Goal: Find contact information: Obtain details needed to contact an individual or organization

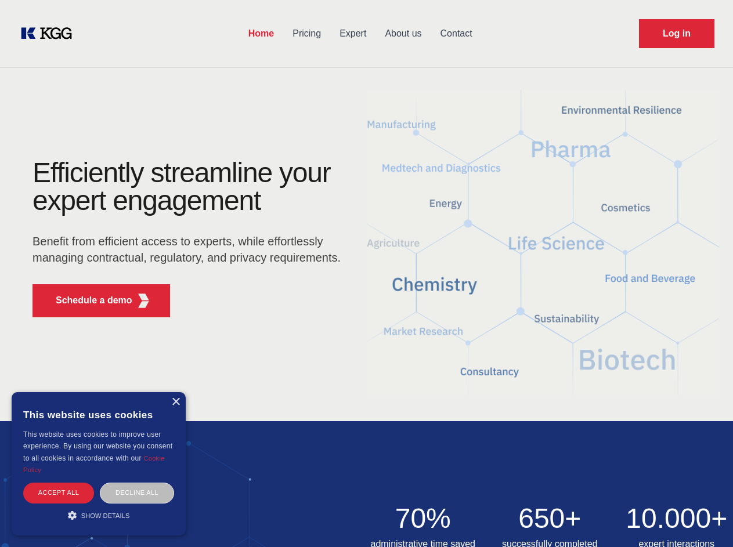
click at [366, 273] on div "Efficiently streamline your expert engagement Benefit from efficient access to …" at bounding box center [190, 243] width 353 height 168
click at [87, 301] on p "Schedule a demo" at bounding box center [94, 301] width 77 height 14
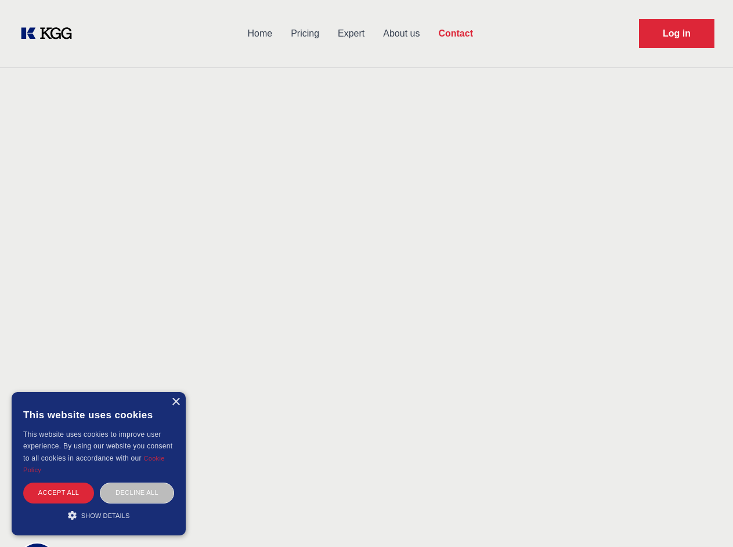
click at [175, 402] on div "× This website uses cookies This website uses cookies to improve user experienc…" at bounding box center [99, 463] width 174 height 143
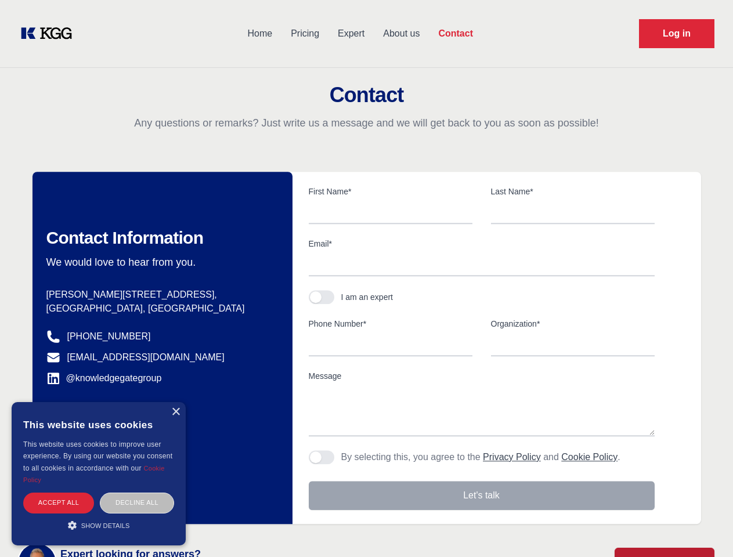
click at [59, 493] on div "Accept all" at bounding box center [58, 503] width 71 height 20
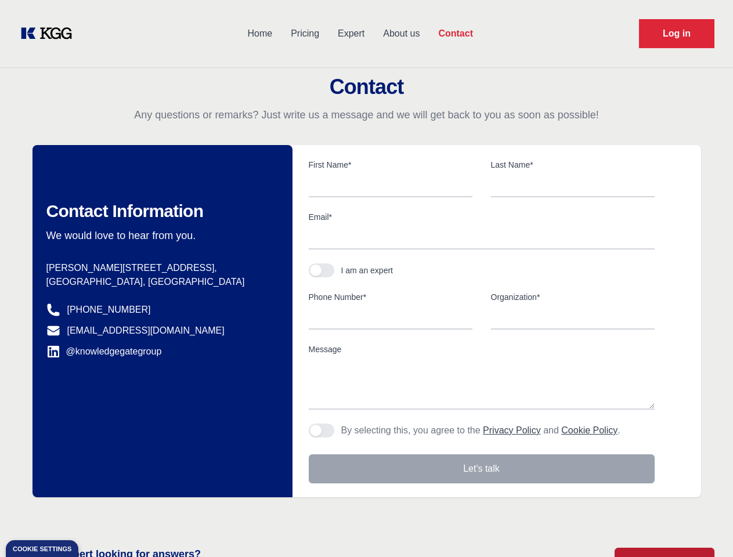
click at [137, 493] on div "Contact Information We would love to hear from you. Postal address [PERSON_NAME…" at bounding box center [162, 321] width 260 height 352
click at [99, 515] on main "Contact Any questions or remarks? Just write us a message and we will get back …" at bounding box center [366, 302] width 733 height 604
